Goal: Transaction & Acquisition: Purchase product/service

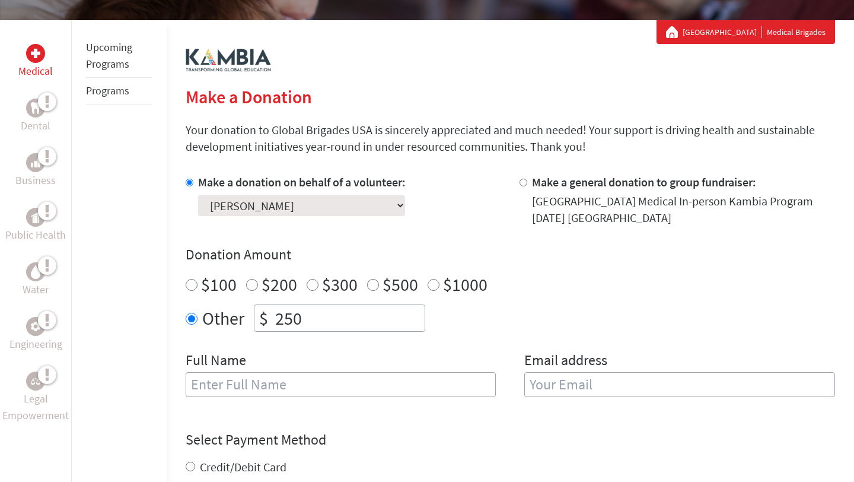
scroll to position [192, 0]
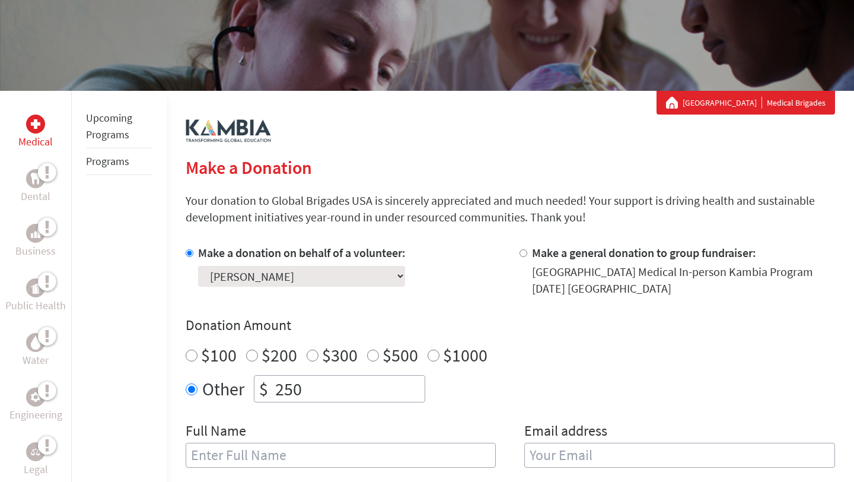
scroll to position [134, 0]
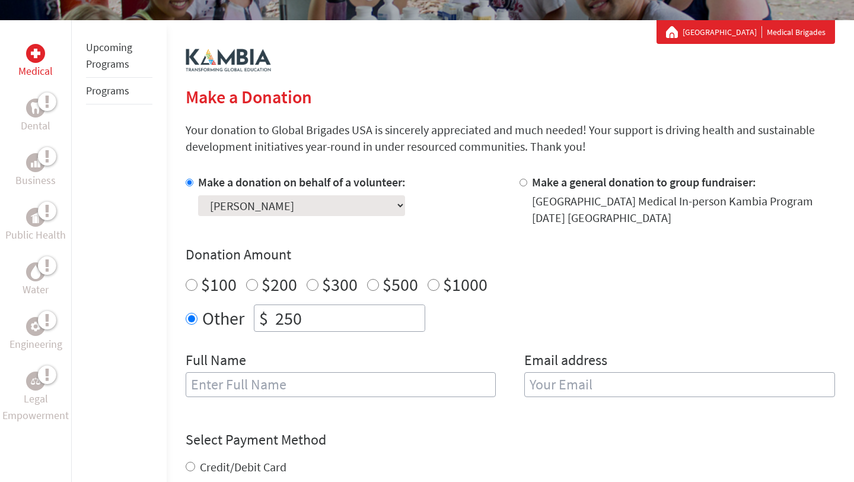
scroll to position [202, 0]
click at [189, 183] on input "Make a donation on behalf of a volunteer:" at bounding box center [190, 182] width 8 height 8
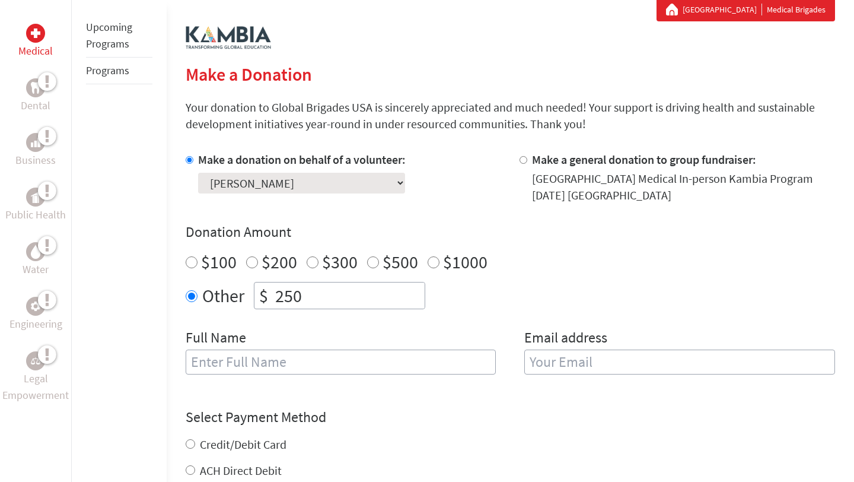
scroll to position [0, 0]
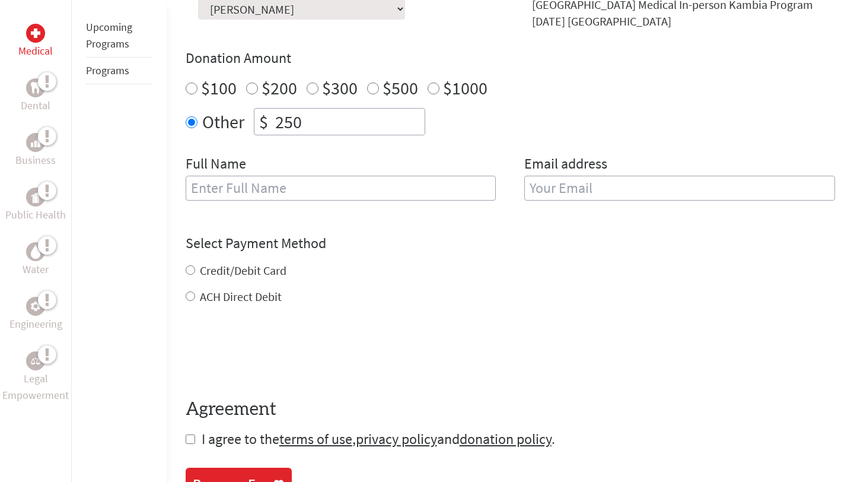
scroll to position [427, 0]
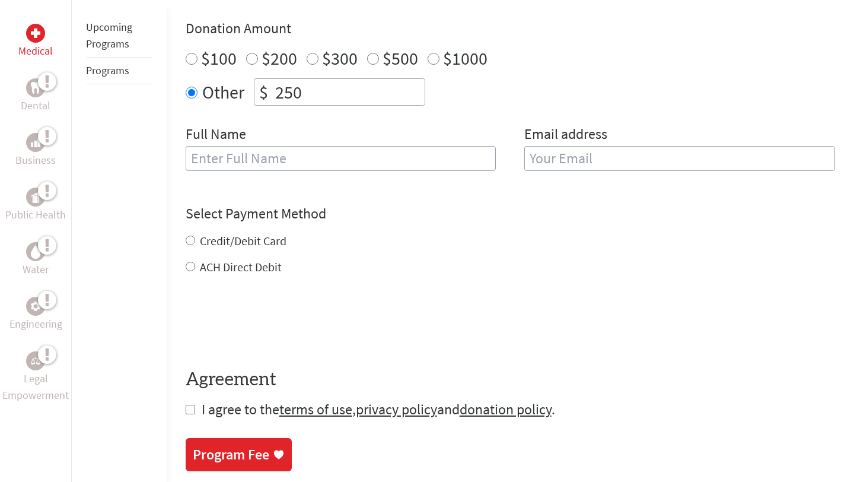
click at [293, 158] on input "text" at bounding box center [341, 158] width 311 height 25
type input "[PERSON_NAME]"
click at [634, 157] on input "email" at bounding box center [679, 158] width 311 height 25
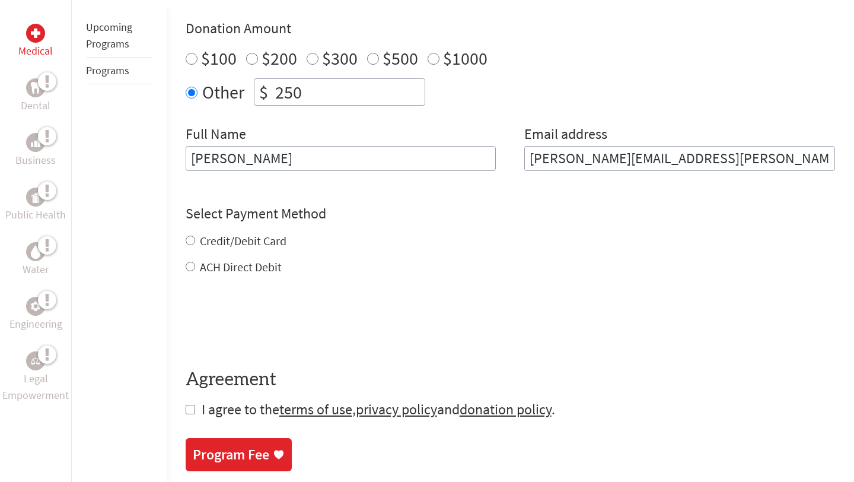
type input "[PERSON_NAME][EMAIL_ADDRESS][PERSON_NAME][DOMAIN_NAME]"
click at [230, 248] on div "Credit/Debit Card ACH Direct Debit" at bounding box center [511, 254] width 650 height 43
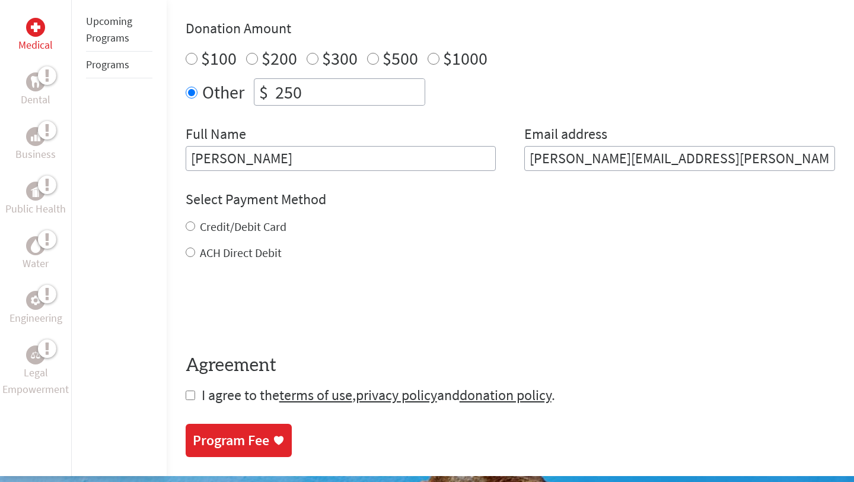
click at [224, 228] on label "Credit/Debit Card" at bounding box center [243, 226] width 87 height 15
click at [195, 228] on input "Credit/Debit Card" at bounding box center [190, 225] width 9 height 9
radio input "true"
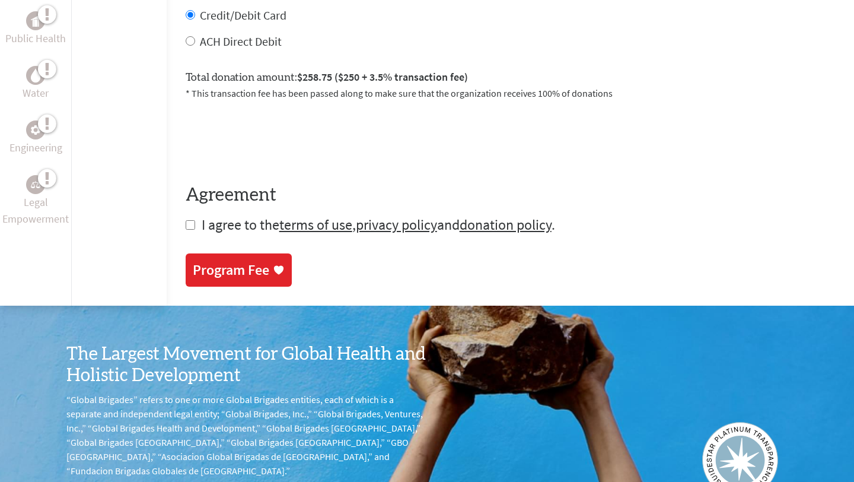
scroll to position [639, 0]
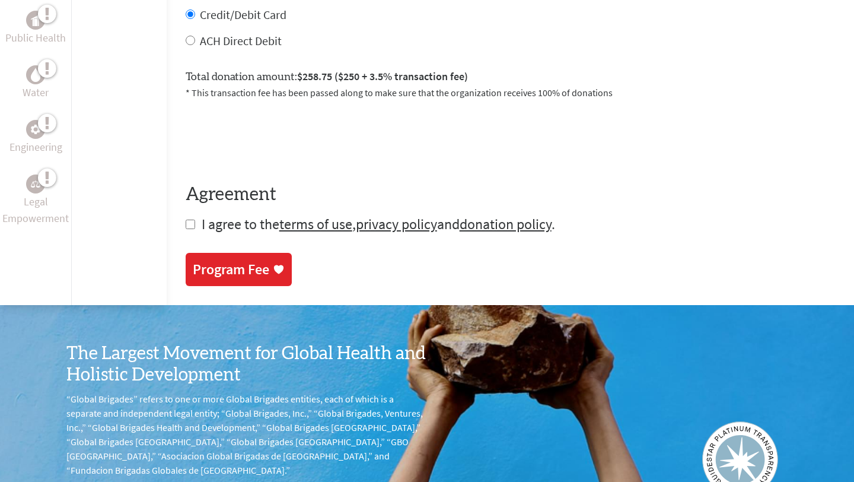
click at [193, 227] on input "checkbox" at bounding box center [190, 223] width 9 height 9
checkbox input "true"
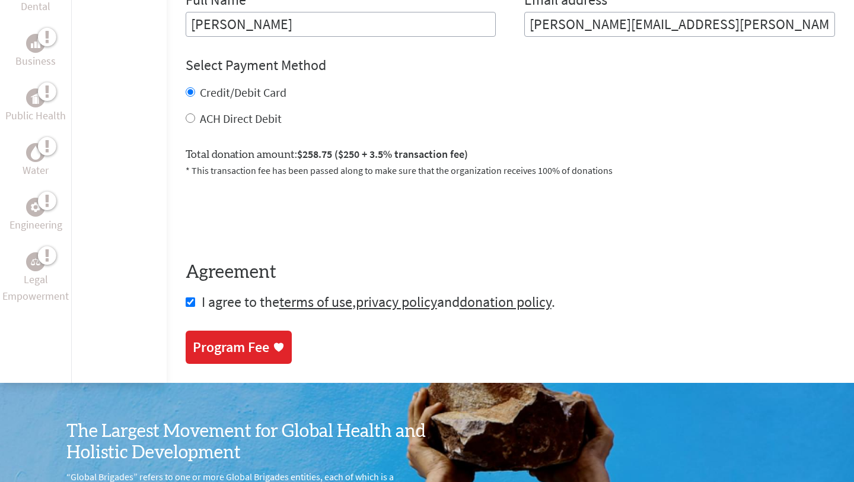
scroll to position [571, 0]
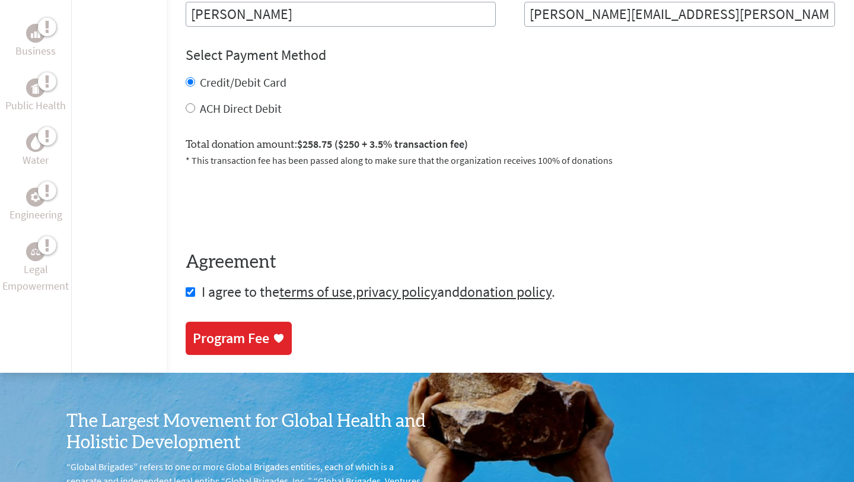
click at [243, 332] on div "Program Fee" at bounding box center [231, 338] width 77 height 19
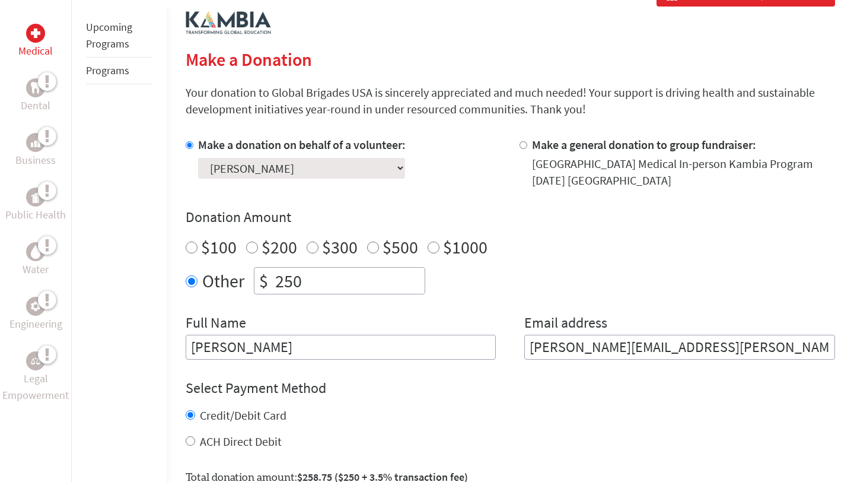
scroll to position [241, 0]
